Goal: Information Seeking & Learning: Learn about a topic

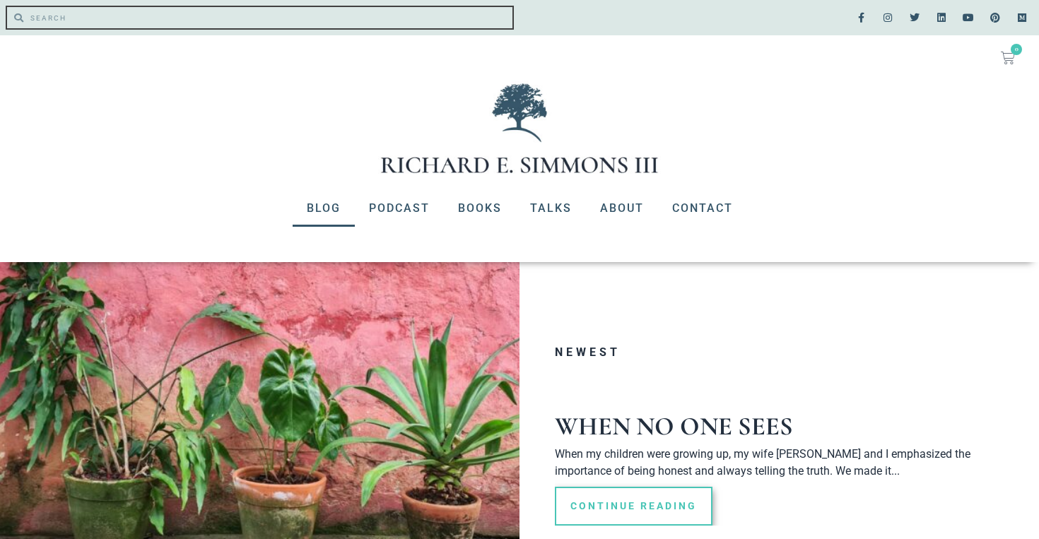
click at [152, 27] on input "Search" at bounding box center [267, 17] width 489 height 21
type input "evil"
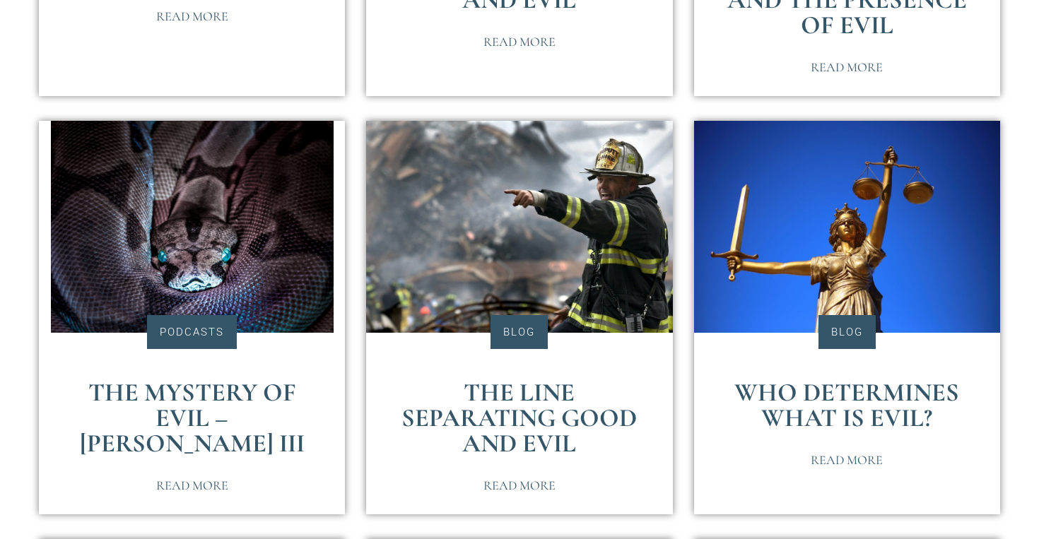
scroll to position [652, 0]
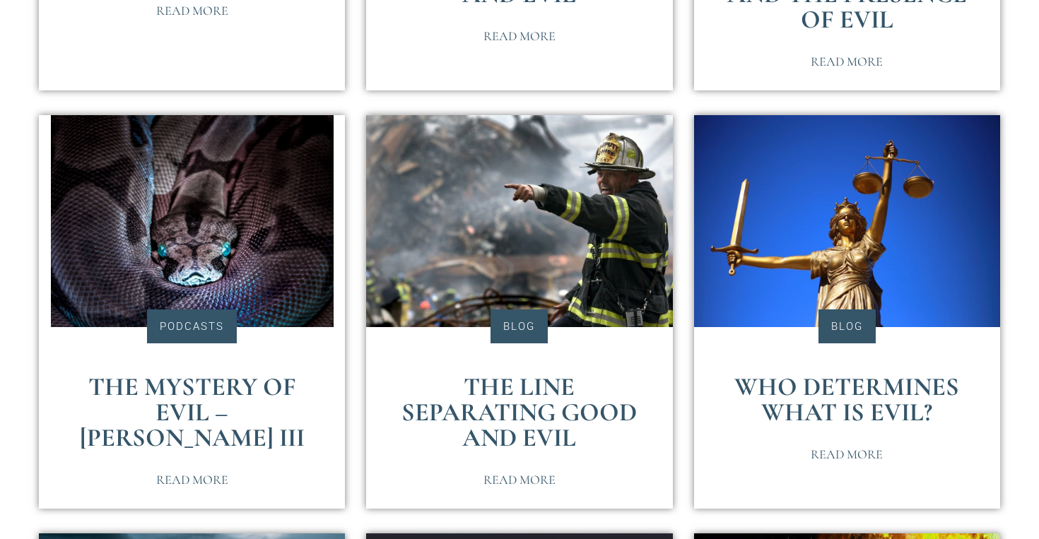
click at [509, 372] on link "The Line Separating Good and Evil" at bounding box center [519, 412] width 235 height 81
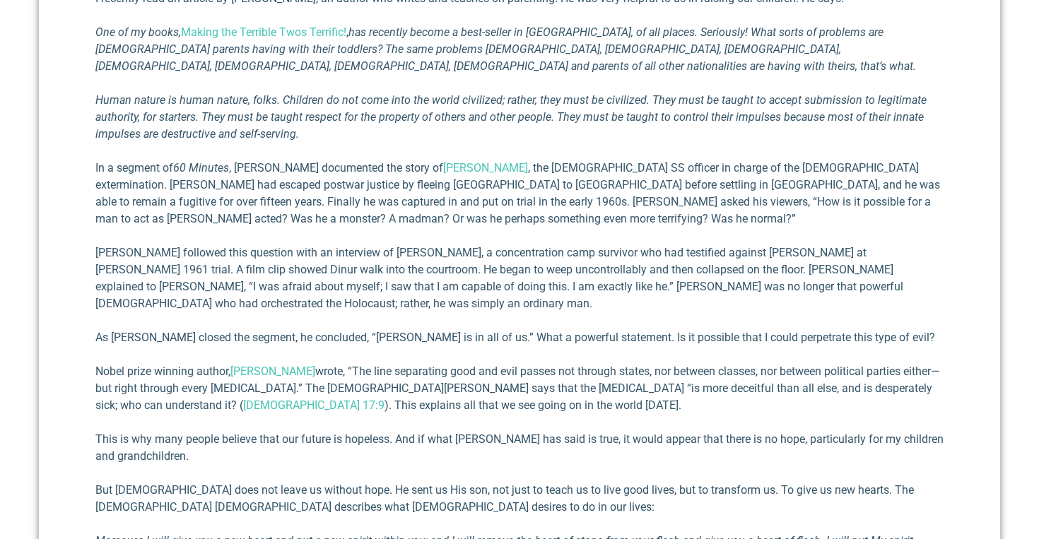
scroll to position [847, 0]
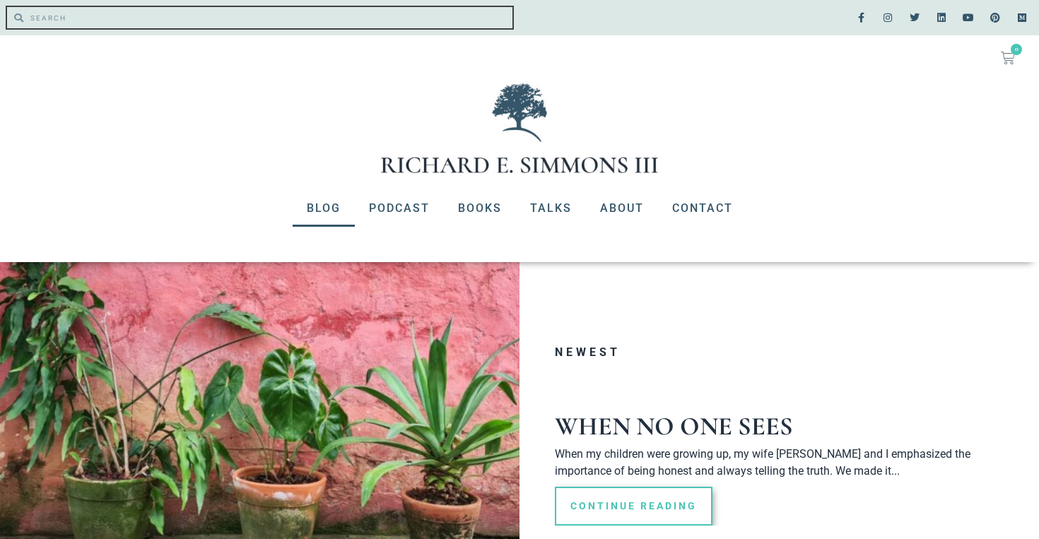
click at [76, 23] on input "Search" at bounding box center [267, 17] width 489 height 21
type input "evil"
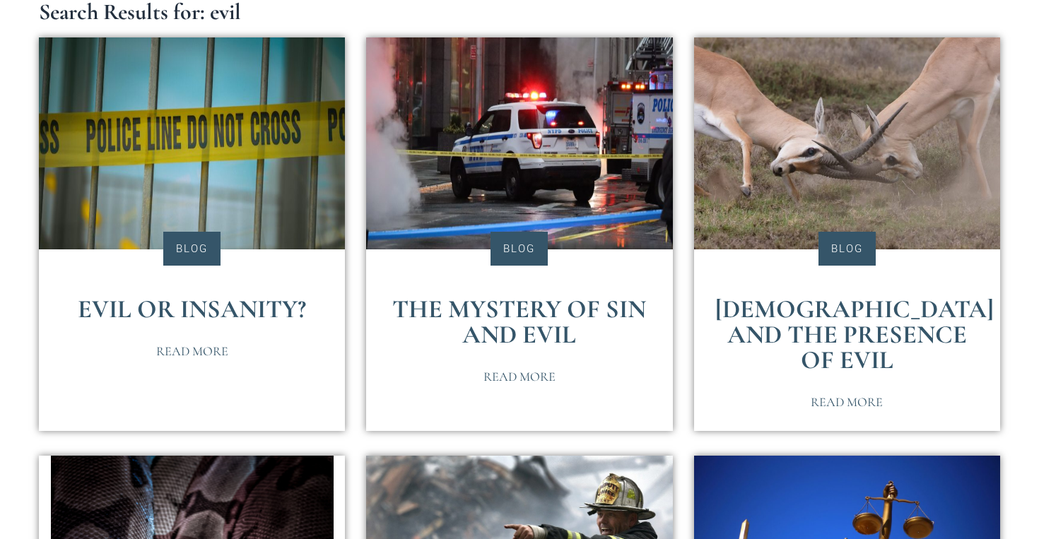
scroll to position [313, 0]
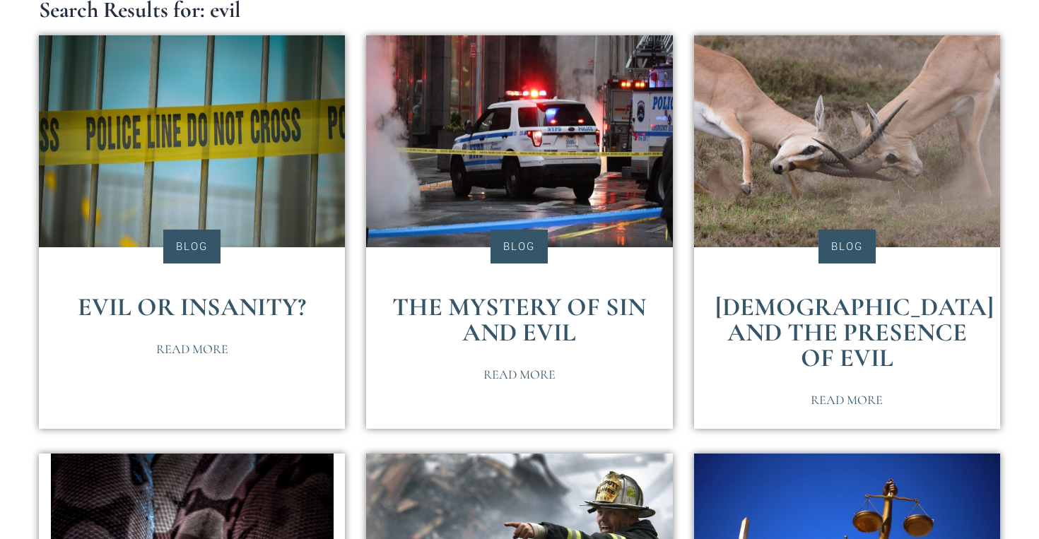
click at [818, 305] on link "[DEMOGRAPHIC_DATA] and the Presence of Evil" at bounding box center [855, 332] width 279 height 81
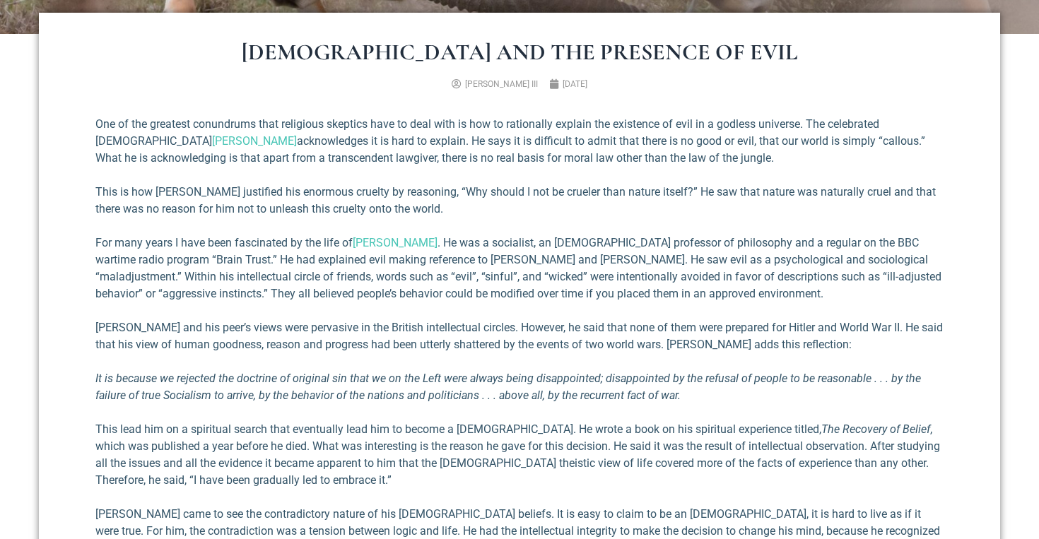
scroll to position [503, 0]
